Goal: Transaction & Acquisition: Purchase product/service

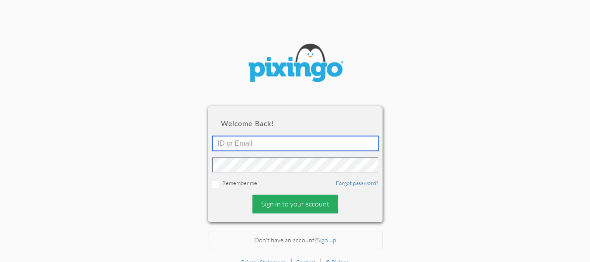
type input "[EMAIL_ADDRESS][DOMAIN_NAME]"
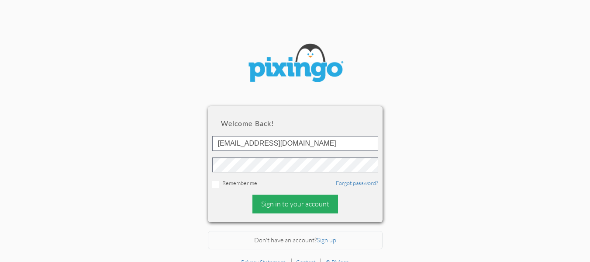
click at [286, 195] on div "Sign in to your account" at bounding box center [295, 203] width 86 height 19
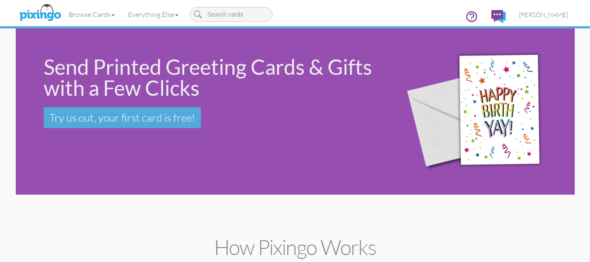
click at [47, 166] on div "Send Printed Greeting Cards & Gifts with a Few Clicks Try us out, your first ca…" at bounding box center [295, 111] width 559 height 166
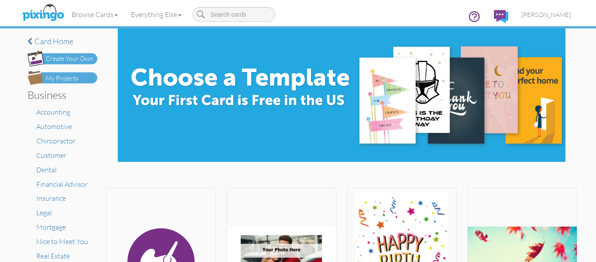
click at [72, 75] on div "My Projects" at bounding box center [62, 78] width 32 height 9
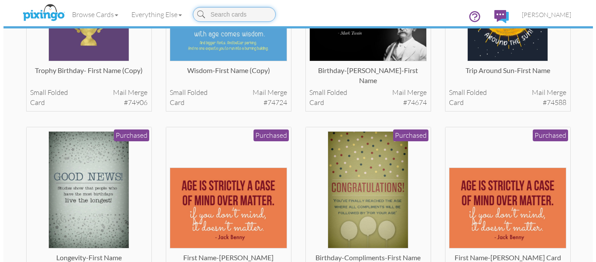
scroll to position [147, 0]
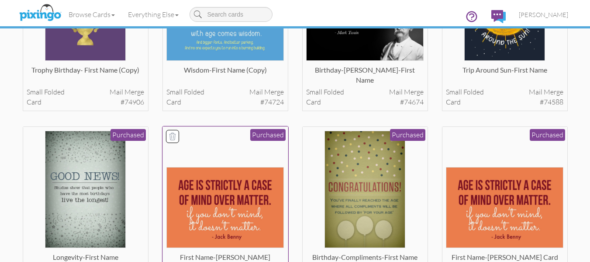
click at [230, 200] on img at bounding box center [224, 207] width 117 height 81
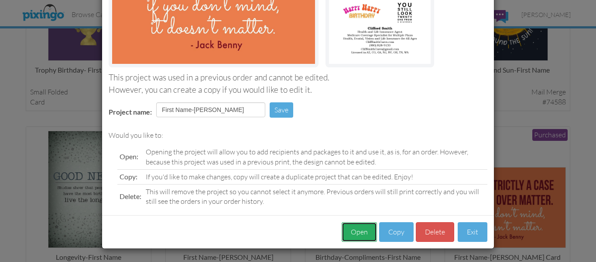
click at [358, 231] on button "Open" at bounding box center [359, 232] width 35 height 20
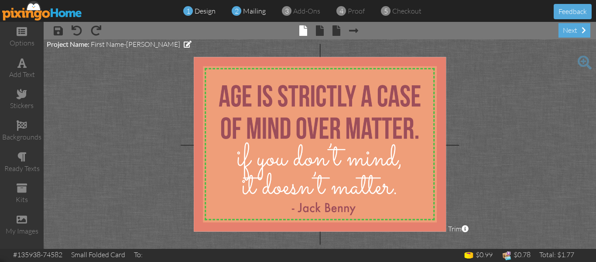
click at [253, 10] on span "mailing" at bounding box center [254, 11] width 23 height 9
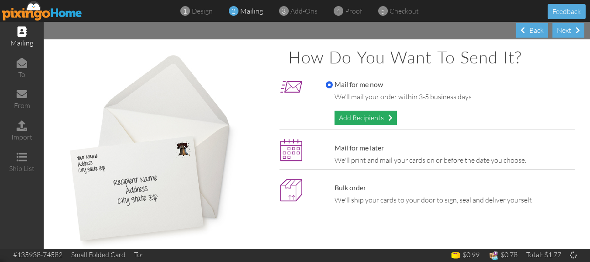
click at [368, 114] on div "Add Recipients" at bounding box center [365, 117] width 62 height 14
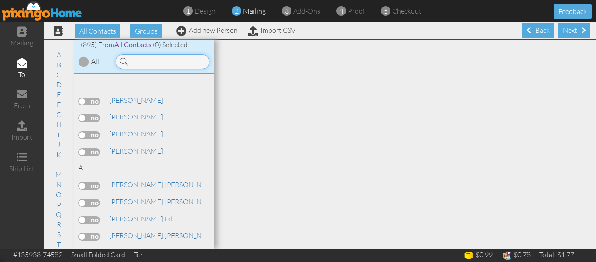
click at [179, 59] on input at bounding box center [163, 61] width 94 height 15
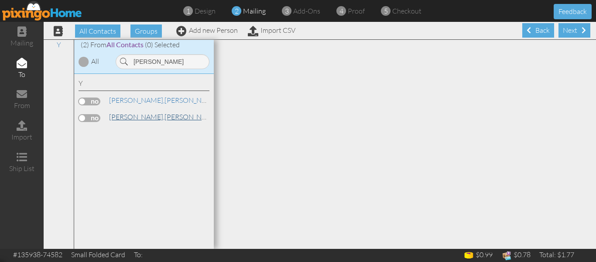
click at [135, 119] on link "[PERSON_NAME]" at bounding box center [163, 116] width 111 height 10
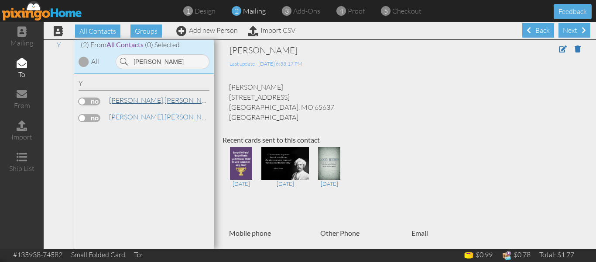
click at [140, 97] on link "[PERSON_NAME]" at bounding box center [163, 100] width 111 height 10
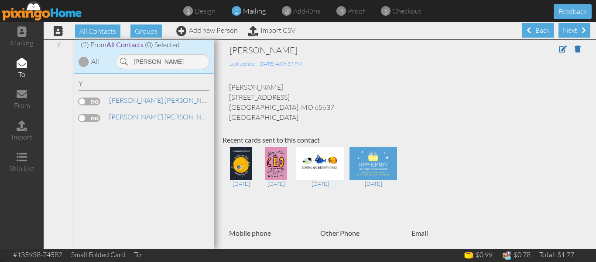
click at [81, 101] on label at bounding box center [90, 101] width 22 height 8
click at [0, 0] on input "checkbox" at bounding box center [0, 0] width 0 height 0
click at [159, 63] on input "[PERSON_NAME]" at bounding box center [163, 61] width 94 height 15
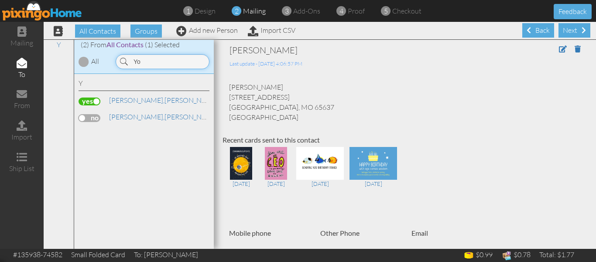
type input "Y"
click at [141, 98] on link "[PERSON_NAME]" at bounding box center [163, 100] width 111 height 10
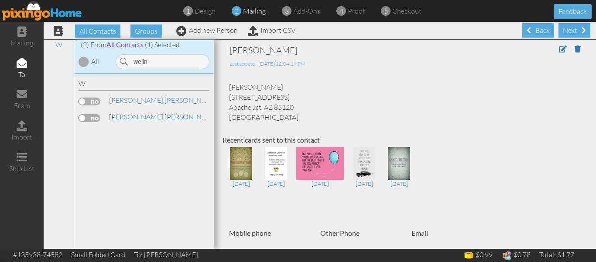
click at [131, 113] on span "[PERSON_NAME]," at bounding box center [136, 116] width 55 height 9
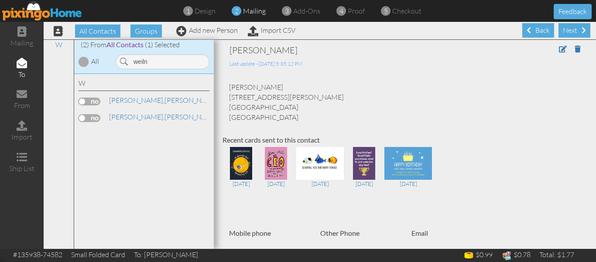
click at [83, 101] on label at bounding box center [90, 101] width 22 height 8
click at [0, 0] on input "checkbox" at bounding box center [0, 0] width 0 height 0
click at [157, 60] on input "weiln" at bounding box center [163, 61] width 94 height 15
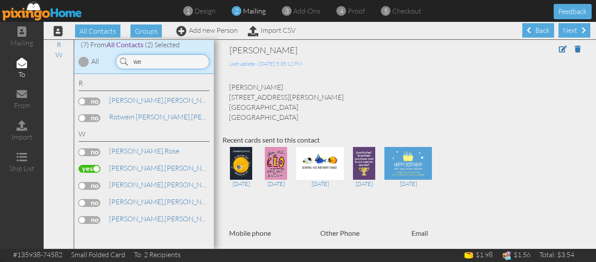
type input "w"
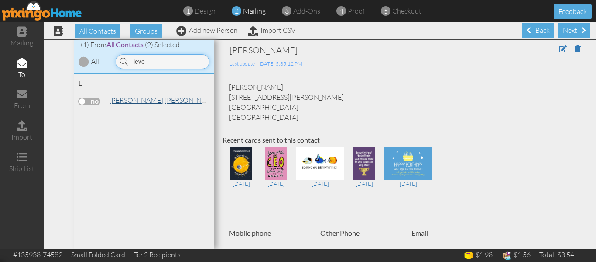
type input "leve"
click at [127, 98] on span "[PERSON_NAME]," at bounding box center [136, 100] width 55 height 9
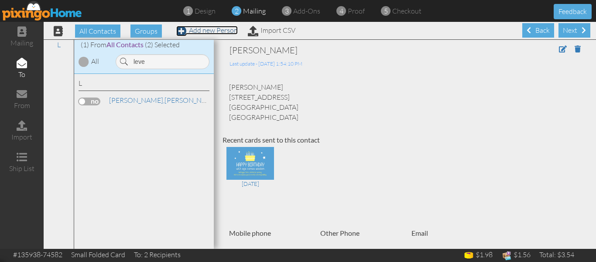
click at [208, 33] on link "Add new Person" at bounding box center [207, 30] width 62 height 9
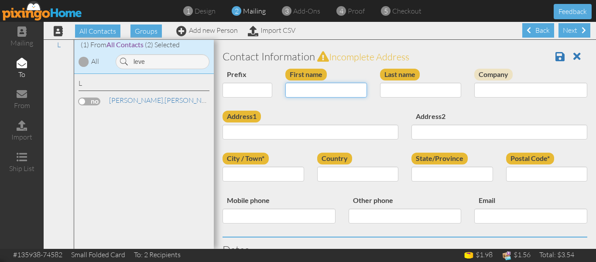
click at [303, 86] on input "First name" at bounding box center [327, 90] width 82 height 15
type input "[PERSON_NAME]"
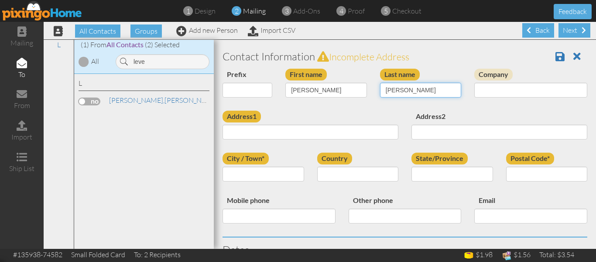
type input "[PERSON_NAME]"
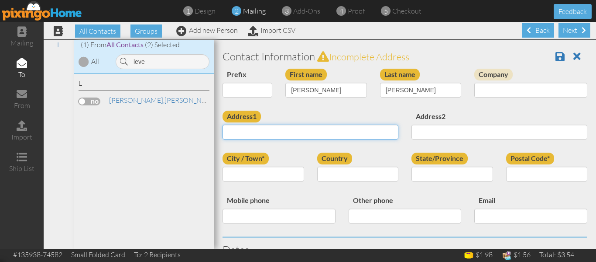
click at [256, 131] on input "Address1" at bounding box center [311, 131] width 176 height 15
type input "7213 Sandia Dir"
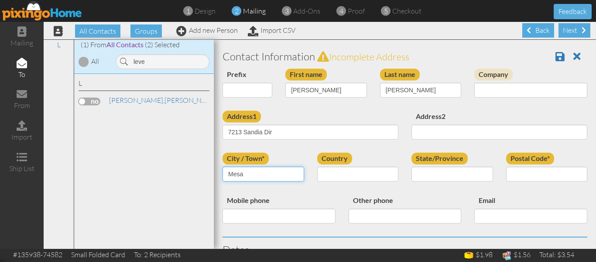
type input "Mesa"
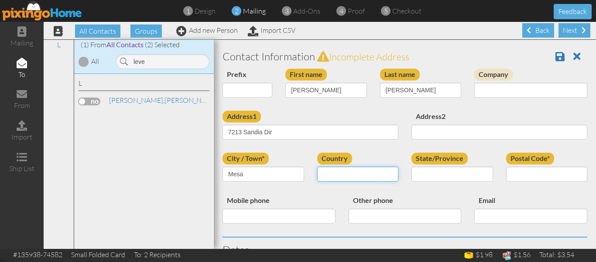
select select "object:8011"
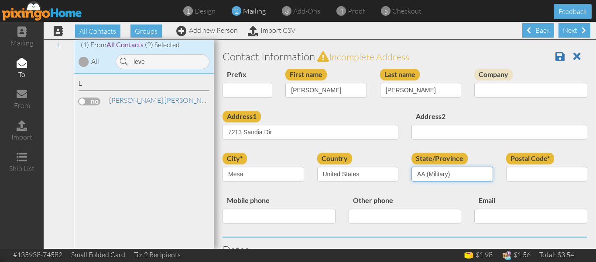
select select "object:8262"
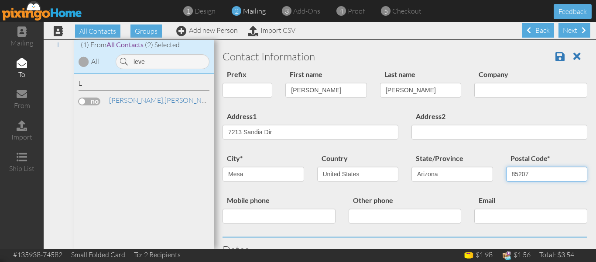
type input "85207"
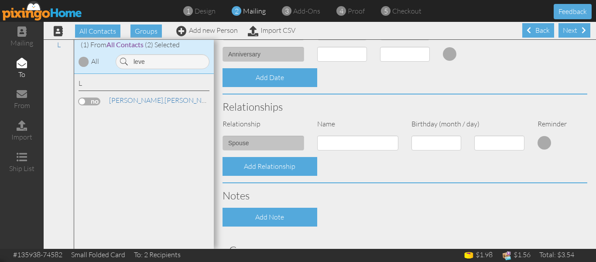
scroll to position [330, 0]
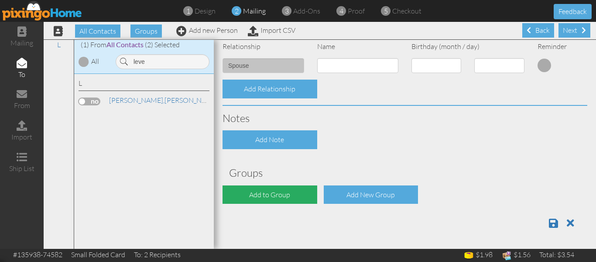
click at [277, 195] on div "Add to Group" at bounding box center [270, 194] width 95 height 19
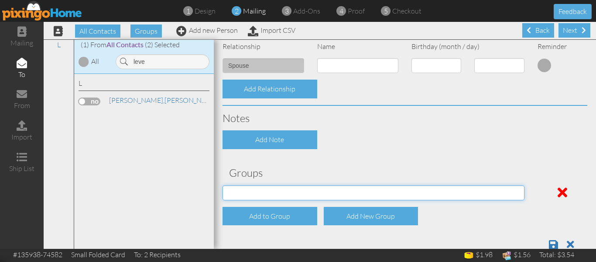
click at [279, 191] on select "PMIC Clients and Prospects Uplines" at bounding box center [374, 192] width 302 height 15
select select "object:8319"
click at [223, 185] on select "PMIC Clients and Prospects Uplines" at bounding box center [374, 192] width 302 height 15
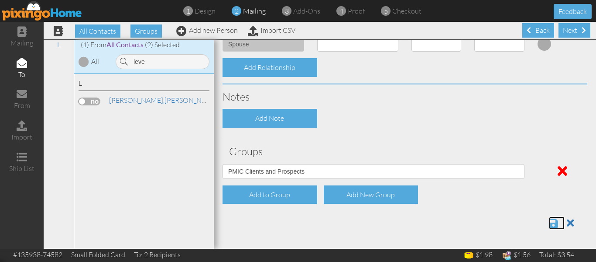
click at [549, 222] on span at bounding box center [553, 222] width 9 height 10
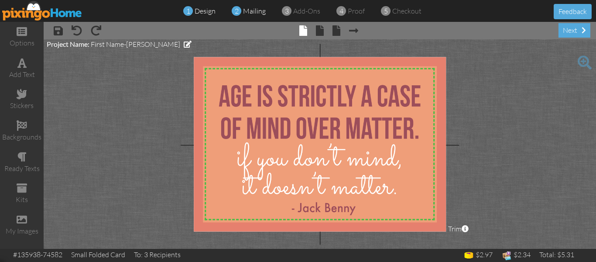
click at [256, 7] on span "mailing" at bounding box center [254, 11] width 23 height 9
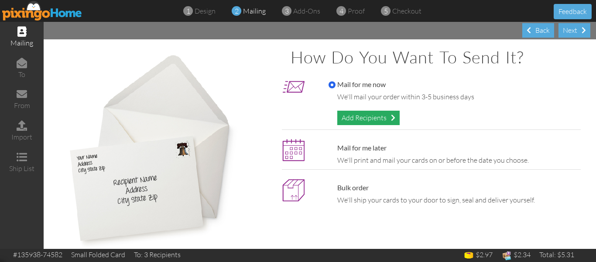
click at [348, 118] on div "Add Recipients" at bounding box center [369, 117] width 62 height 14
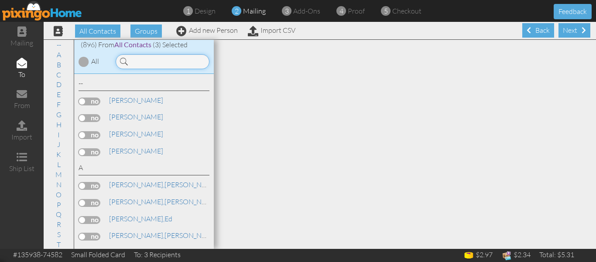
click at [158, 62] on input at bounding box center [163, 61] width 94 height 15
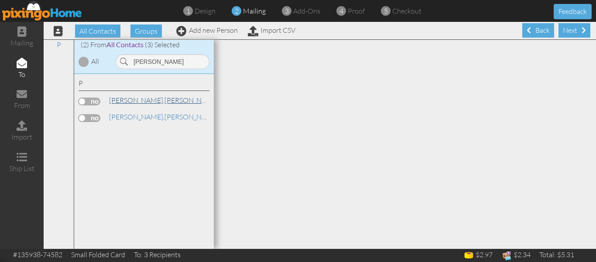
click at [147, 96] on link "Pierce, Barbara" at bounding box center [163, 100] width 111 height 10
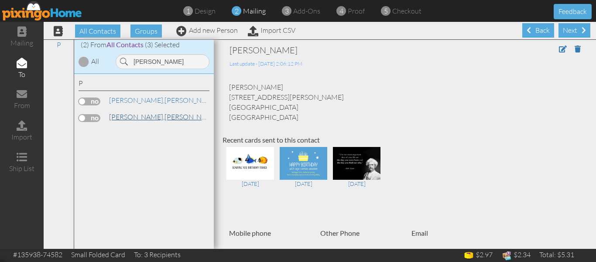
click at [132, 119] on link "Pierce, Rob" at bounding box center [163, 116] width 111 height 10
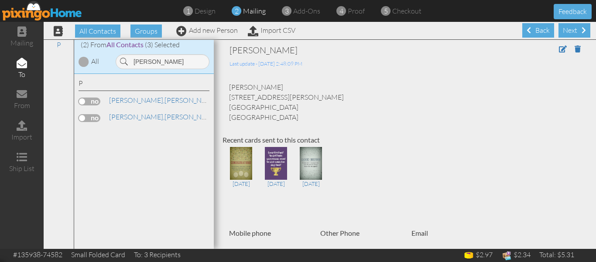
click at [82, 118] on label at bounding box center [90, 118] width 22 height 8
click at [0, 0] on input "checkbox" at bounding box center [0, 0] width 0 height 0
click at [165, 60] on input "pierce" at bounding box center [163, 61] width 94 height 15
type input "p"
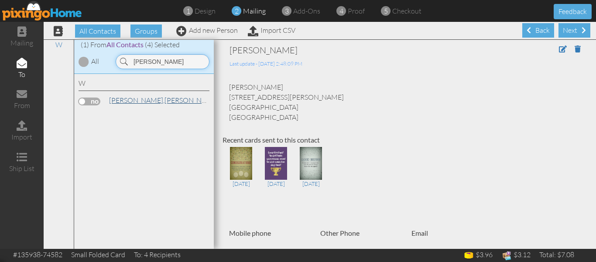
type input "watkins"
click at [138, 98] on link "Watkins, Kim" at bounding box center [163, 100] width 111 height 10
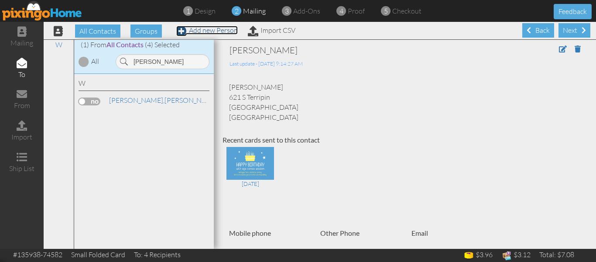
click at [228, 30] on link "Add new Person" at bounding box center [207, 30] width 62 height 9
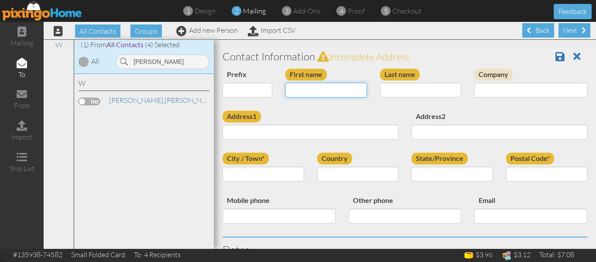
click at [291, 90] on input "First name" at bounding box center [327, 90] width 82 height 15
type input "[PERSON_NAME]"
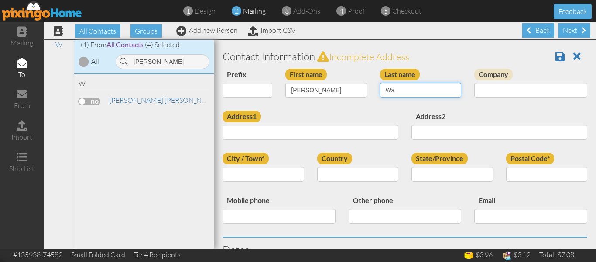
type input "Watkins"
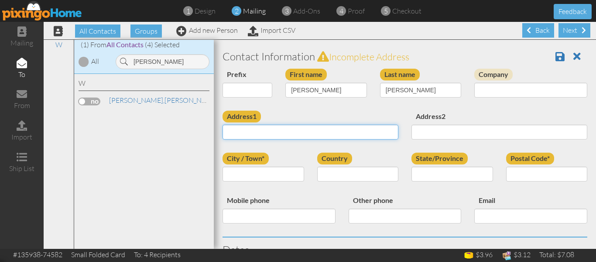
click at [277, 132] on input "Address1" at bounding box center [311, 131] width 176 height 15
paste input "621 S Terripin"
type input "621 S Terripin"
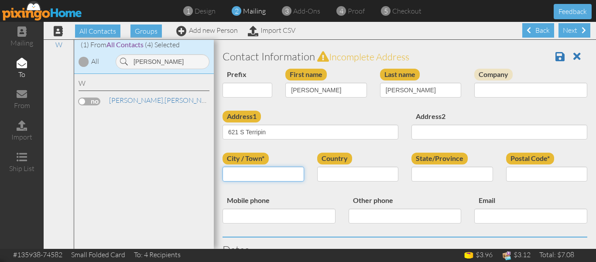
click at [265, 169] on input "City / Town*" at bounding box center [264, 173] width 82 height 15
type input "Mesa"
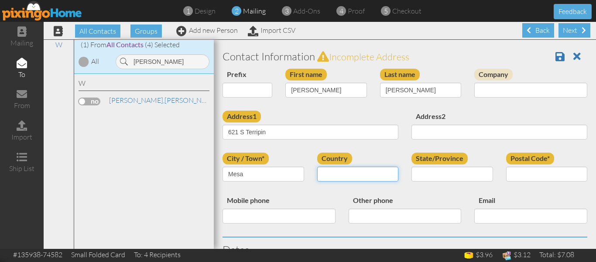
select select "object:4883"
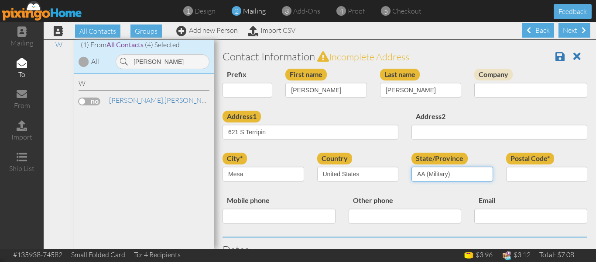
select select "object:5134"
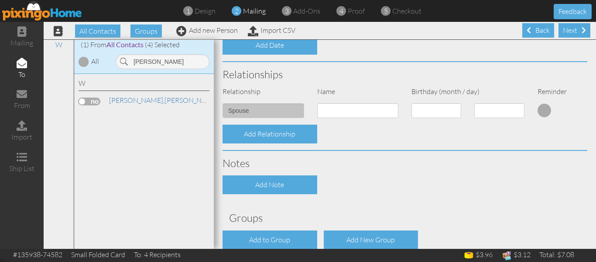
scroll to position [330, 0]
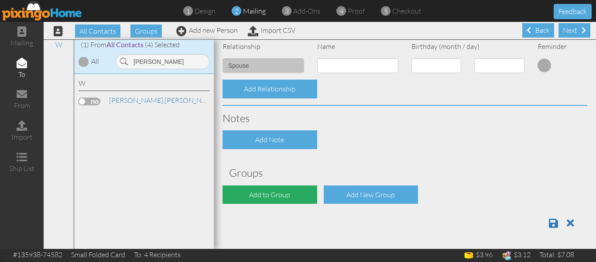
type input "85208"
click at [267, 195] on div "Add to Group" at bounding box center [270, 194] width 95 height 19
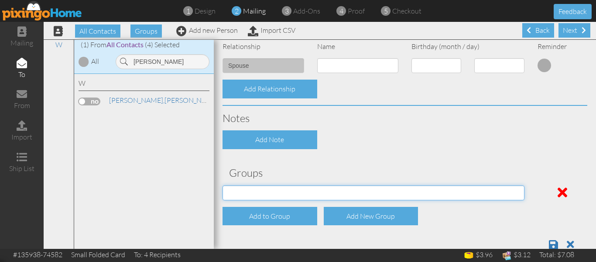
click at [268, 193] on select "PMIC Clients and Prospects Uplines" at bounding box center [374, 192] width 302 height 15
select select "object:5191"
click at [223, 185] on select "PMIC Clients and Prospects Uplines" at bounding box center [374, 192] width 302 height 15
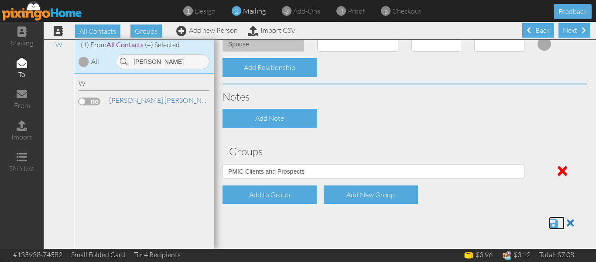
click at [549, 219] on span at bounding box center [553, 222] width 9 height 10
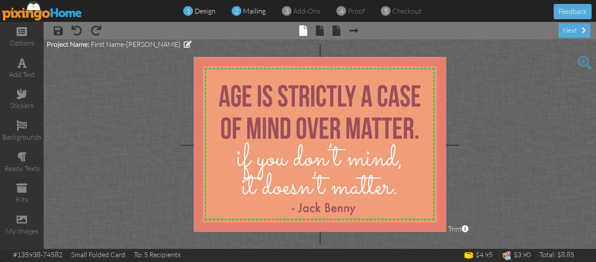
click at [245, 8] on span "mailing" at bounding box center [254, 11] width 23 height 9
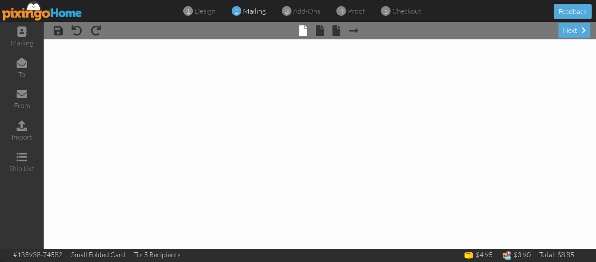
click at [245, 8] on span "mailing" at bounding box center [254, 11] width 23 height 9
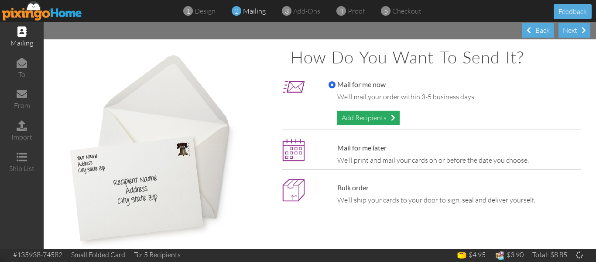
click at [356, 114] on div "Add Recipients" at bounding box center [369, 117] width 62 height 14
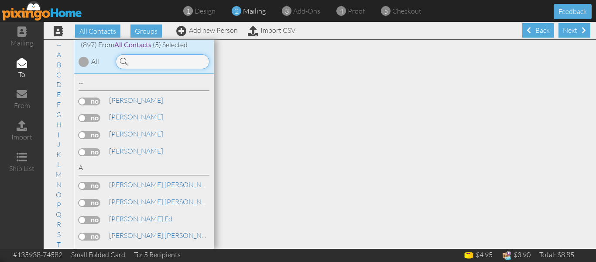
click at [153, 65] on input at bounding box center [163, 61] width 94 height 15
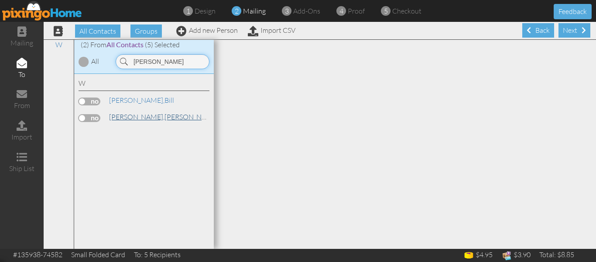
type input "wright"
click at [121, 118] on span "[PERSON_NAME]," at bounding box center [136, 116] width 55 height 9
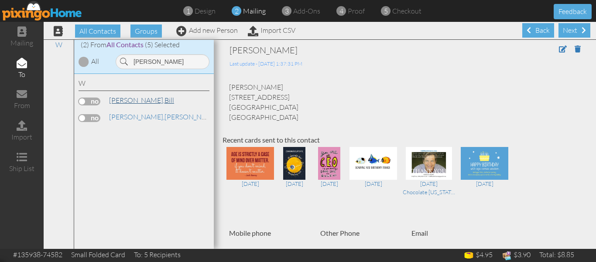
click at [134, 102] on link "Wright, Bill" at bounding box center [141, 100] width 67 height 10
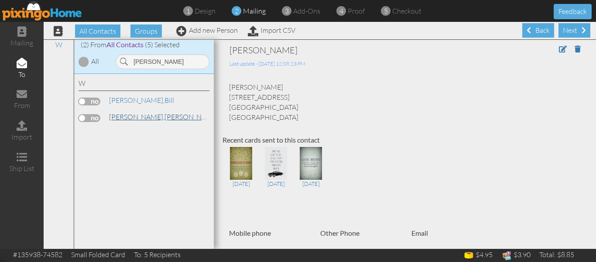
click at [130, 117] on span "[PERSON_NAME]," at bounding box center [136, 116] width 55 height 9
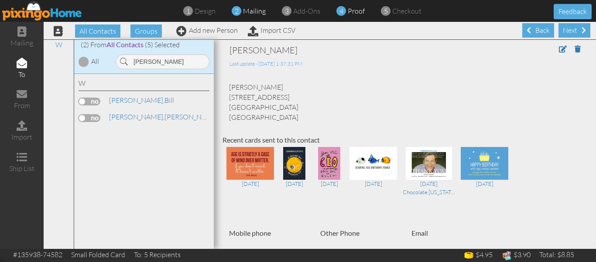
click at [358, 15] on div "4 proof" at bounding box center [353, 11] width 24 height 10
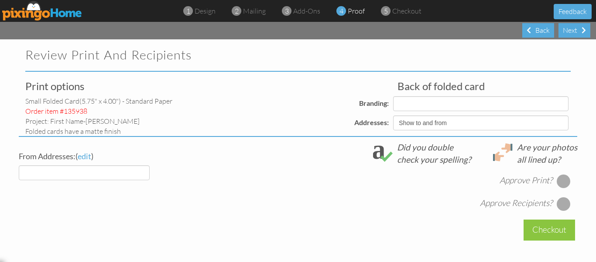
select select "object:3067"
select select "object:3070"
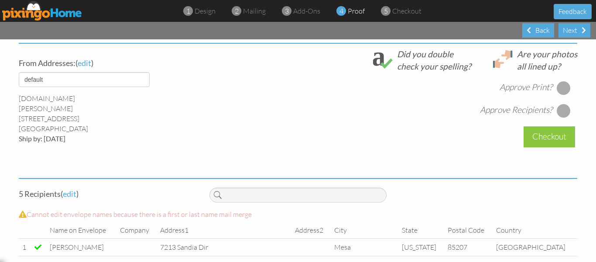
scroll to position [326, 0]
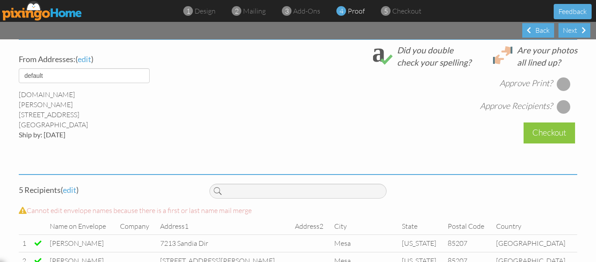
click at [562, 87] on div at bounding box center [564, 84] width 14 height 14
click at [561, 112] on div at bounding box center [564, 107] width 14 height 14
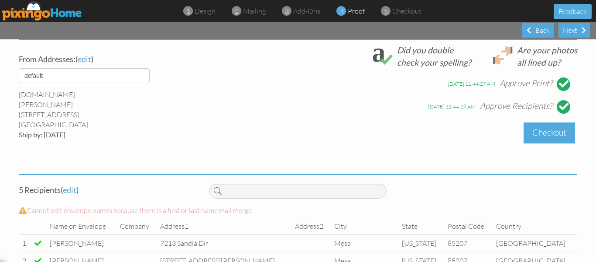
click at [557, 135] on div "Checkout" at bounding box center [550, 132] width 52 height 21
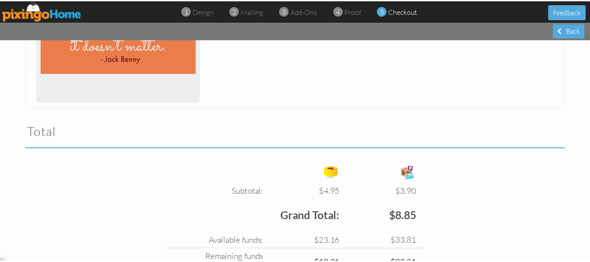
scroll to position [293, 0]
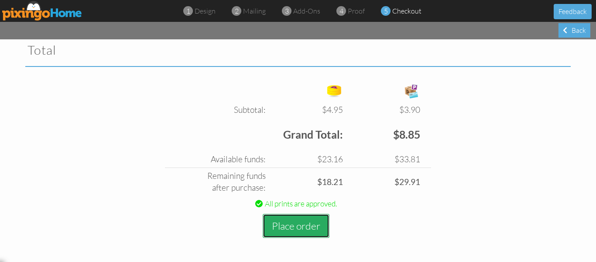
click at [286, 220] on button "Place order" at bounding box center [296, 226] width 67 height 24
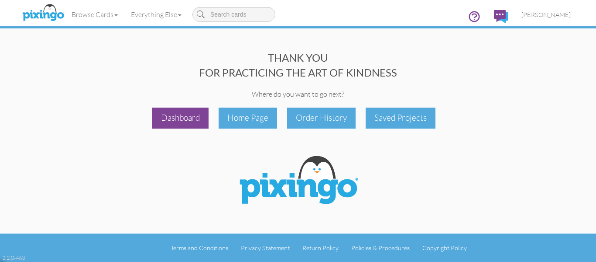
click at [186, 113] on div "Dashboard" at bounding box center [180, 117] width 56 height 21
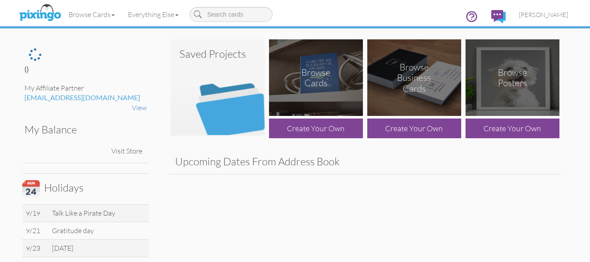
click at [186, 113] on img at bounding box center [218, 87] width 94 height 96
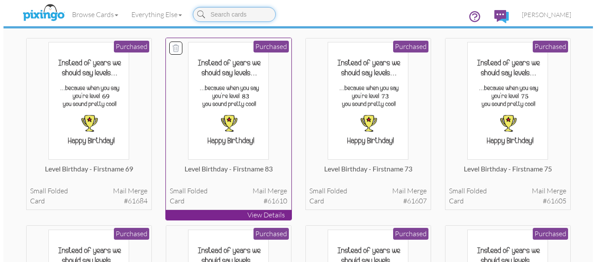
scroll to position [1546, 0]
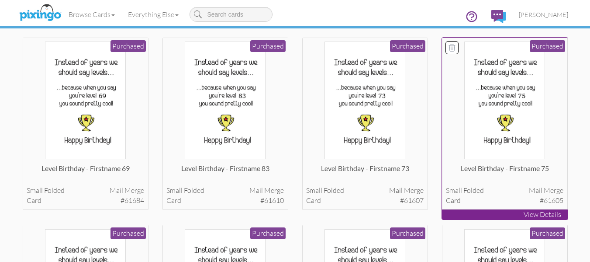
click at [517, 85] on img at bounding box center [504, 99] width 81 height 117
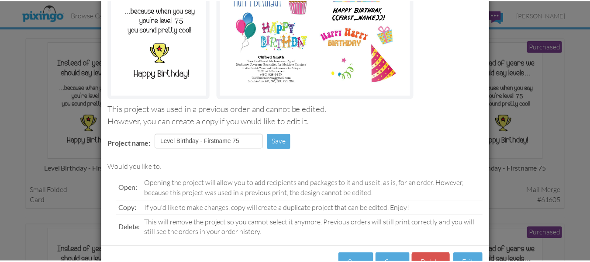
scroll to position [147, 0]
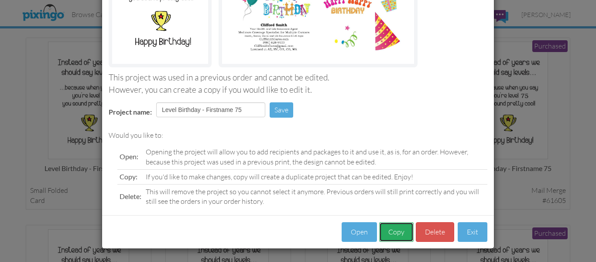
click at [396, 229] on button "Copy" at bounding box center [396, 232] width 34 height 20
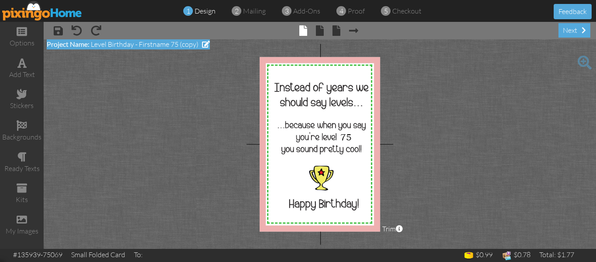
click at [190, 46] on span "Level Birthday - Firstname 75 (copy)" at bounding box center [145, 44] width 108 height 9
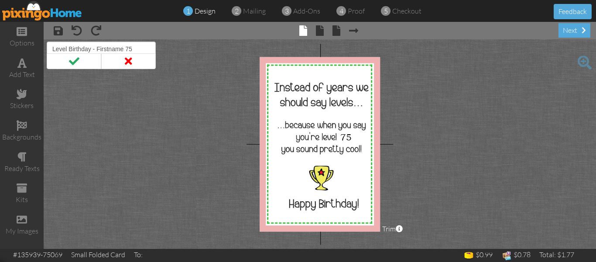
click at [89, 53] on input "Level Birthday - Firstname 75" at bounding box center [101, 48] width 109 height 15
type input "Level Birthday - Firstname 75"
click at [83, 59] on span at bounding box center [74, 61] width 55 height 16
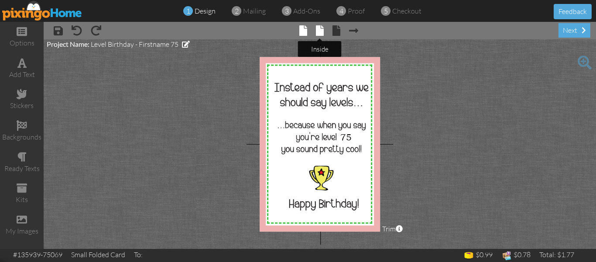
click at [317, 33] on span at bounding box center [320, 30] width 8 height 10
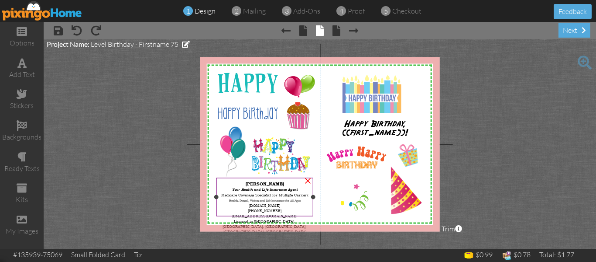
click at [305, 193] on span "Your Health and Life Insurance Agent Medicare Coverage Specialist for Multiple …" at bounding box center [264, 191] width 87 height 11
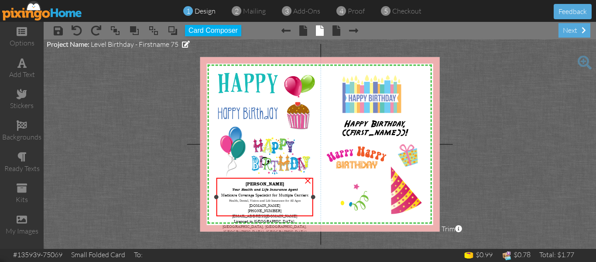
click at [305, 193] on span "Your Health and Life Insurance Agent Medicare Coverage Specialist for Multiple …" at bounding box center [264, 191] width 87 height 11
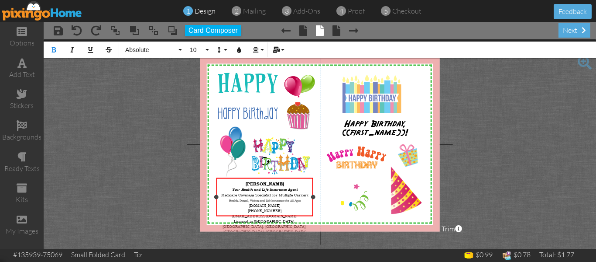
click at [305, 193] on span "Your Health and Life Insurance Agent Medicare Coverage Specialist for Multiple …" at bounding box center [264, 191] width 87 height 11
click at [264, 211] on span "CliffSmithCares.com (480) 828-9150 CliffSmithCares@gmail.com Licensed in AZ, NV…" at bounding box center [265, 217] width 84 height 31
click at [298, 210] on span "CliffSmithCares.com (480) 828-9150 CliffSmithCares@gmail.com Licensed in AZ, CO…" at bounding box center [265, 223] width 84 height 42
click at [248, 11] on span "mailing" at bounding box center [254, 11] width 23 height 9
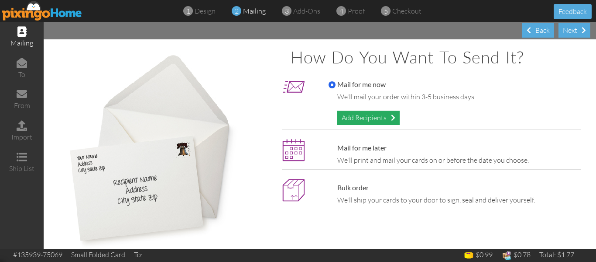
click at [362, 116] on div "Add Recipients" at bounding box center [369, 117] width 62 height 14
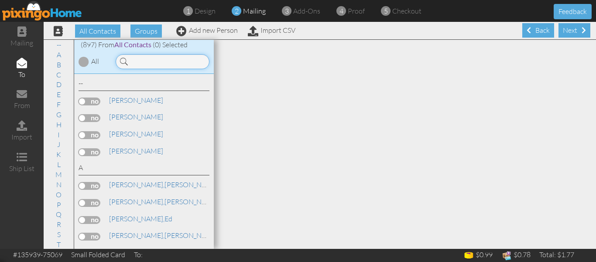
click at [154, 61] on input at bounding box center [163, 61] width 94 height 15
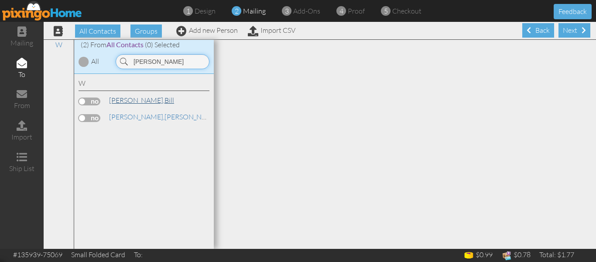
type input "wright"
click at [131, 97] on span "[PERSON_NAME]," at bounding box center [136, 100] width 55 height 9
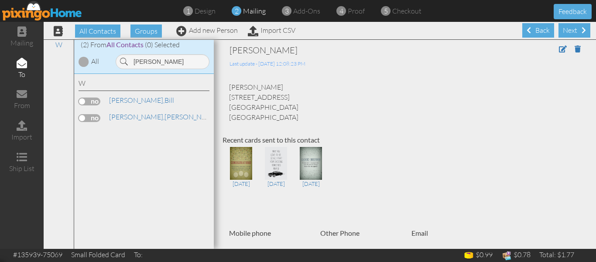
click at [83, 101] on label at bounding box center [90, 101] width 22 height 8
click at [0, 0] on input "checkbox" at bounding box center [0, 0] width 0 height 0
click at [353, 12] on span "proof" at bounding box center [356, 11] width 17 height 9
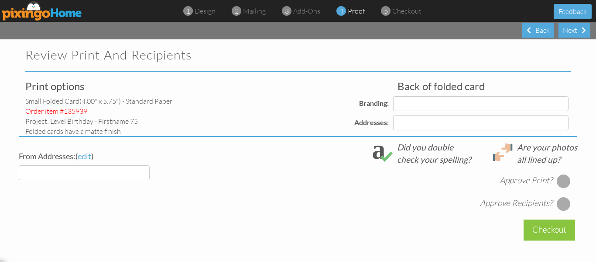
select select "object:6130"
select select "object:6136"
select select "object:6133"
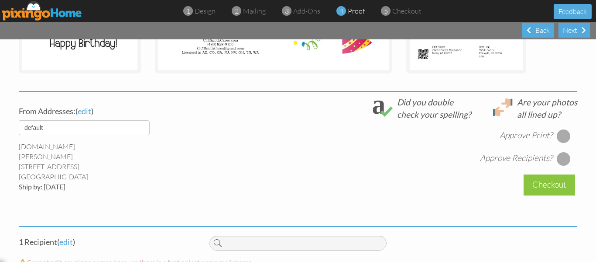
scroll to position [334, 0]
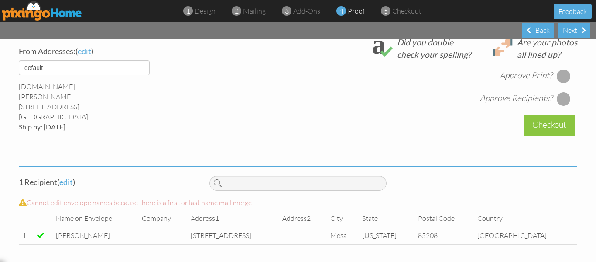
click at [561, 76] on div at bounding box center [564, 76] width 14 height 14
click at [560, 96] on div at bounding box center [564, 99] width 14 height 14
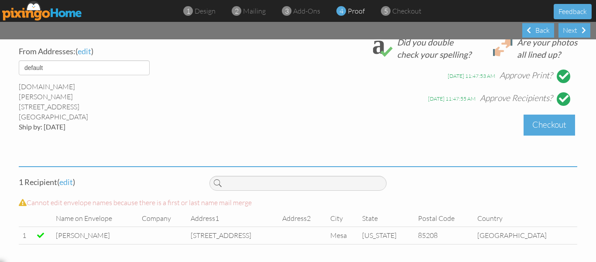
click at [551, 120] on div "Checkout" at bounding box center [550, 124] width 52 height 21
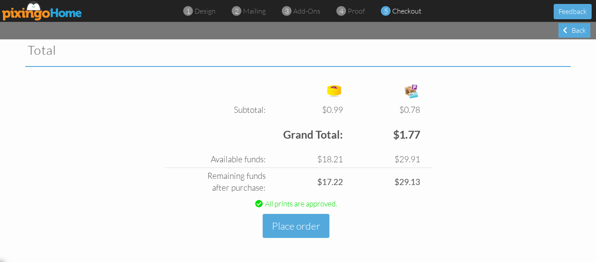
scroll to position [302, 0]
click at [297, 218] on button "Place order" at bounding box center [296, 226] width 67 height 24
